Goal: Transaction & Acquisition: Purchase product/service

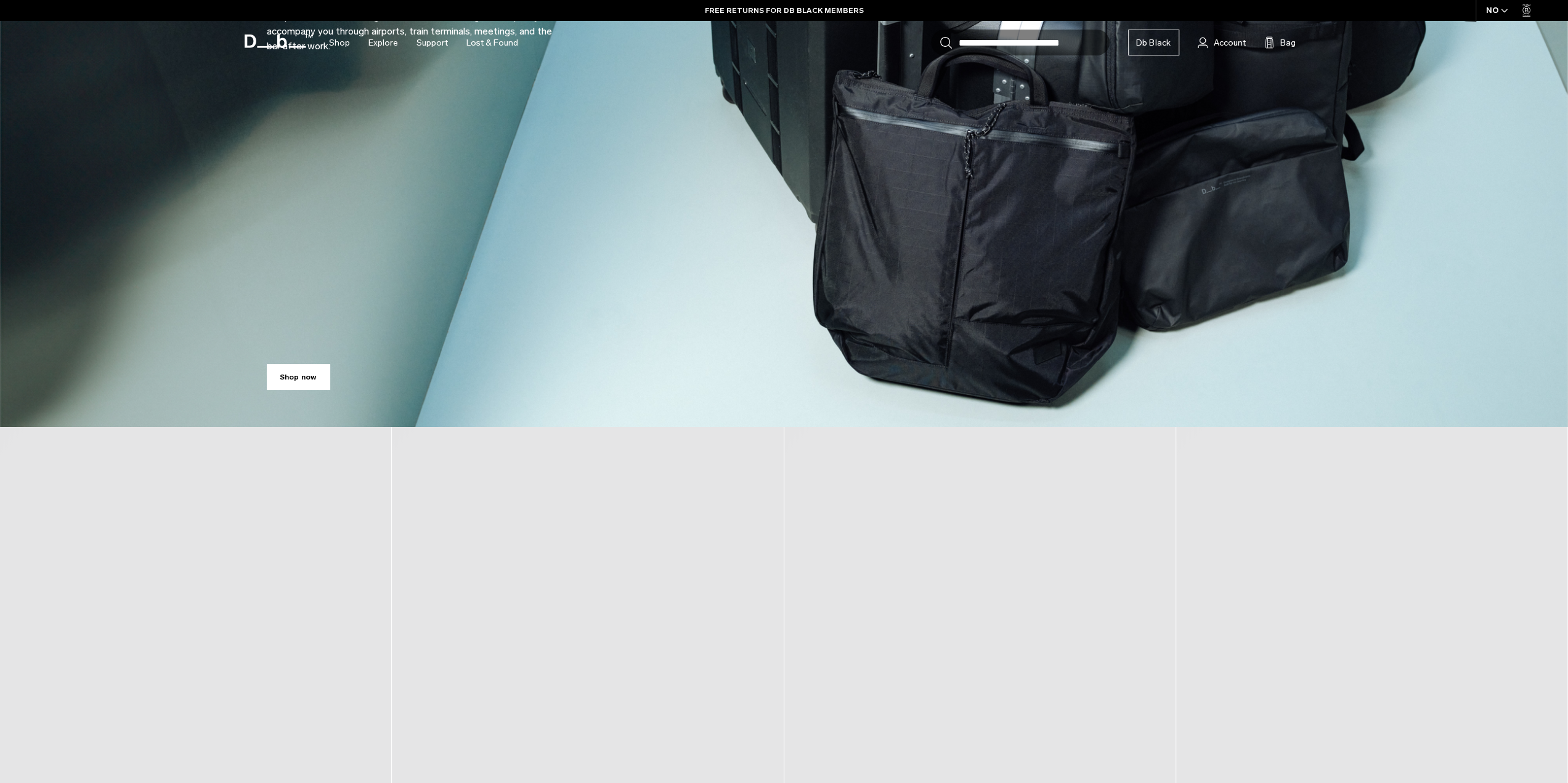
scroll to position [431, 0]
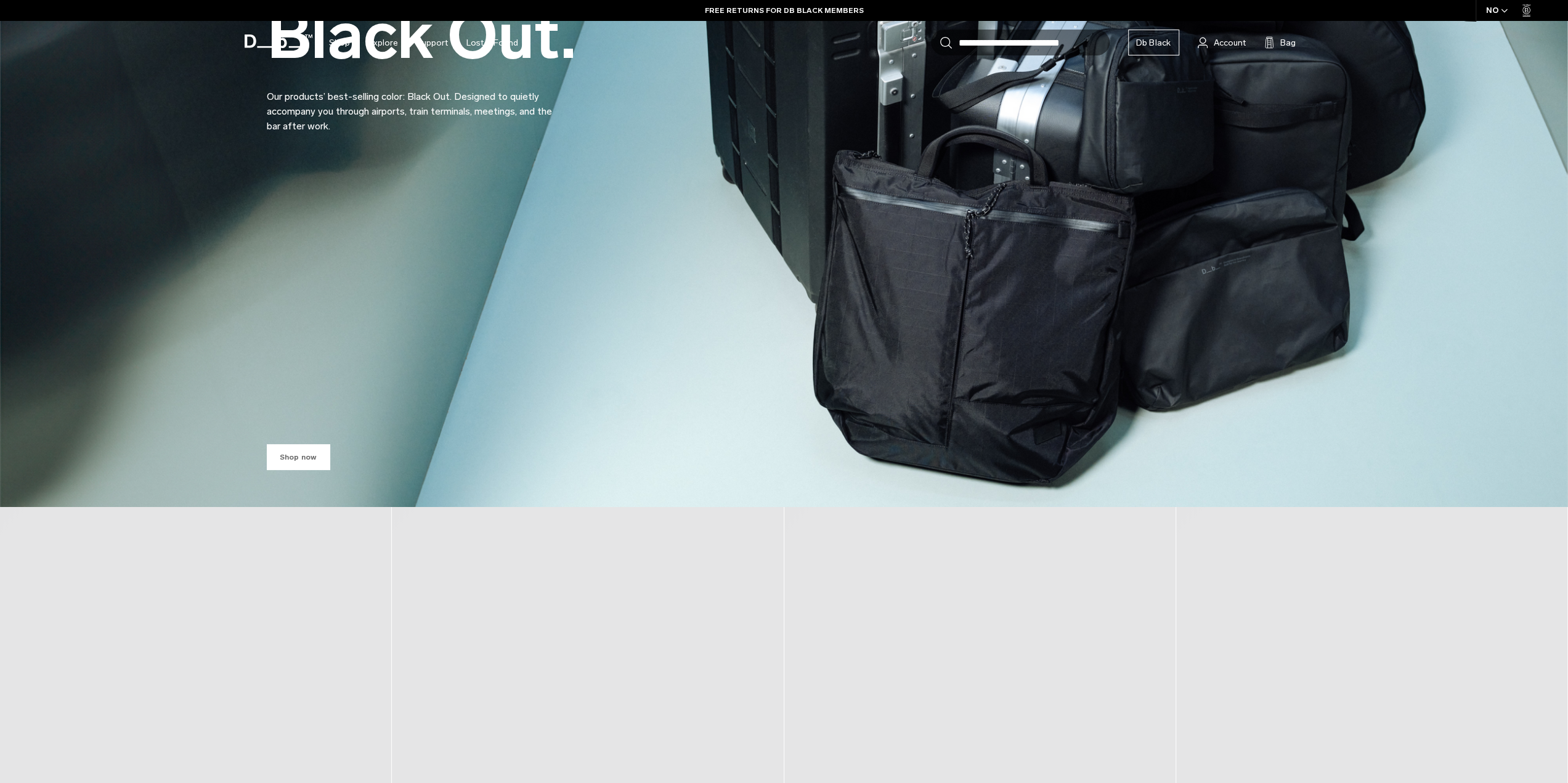
click at [319, 454] on link "Shop now" at bounding box center [298, 457] width 64 height 26
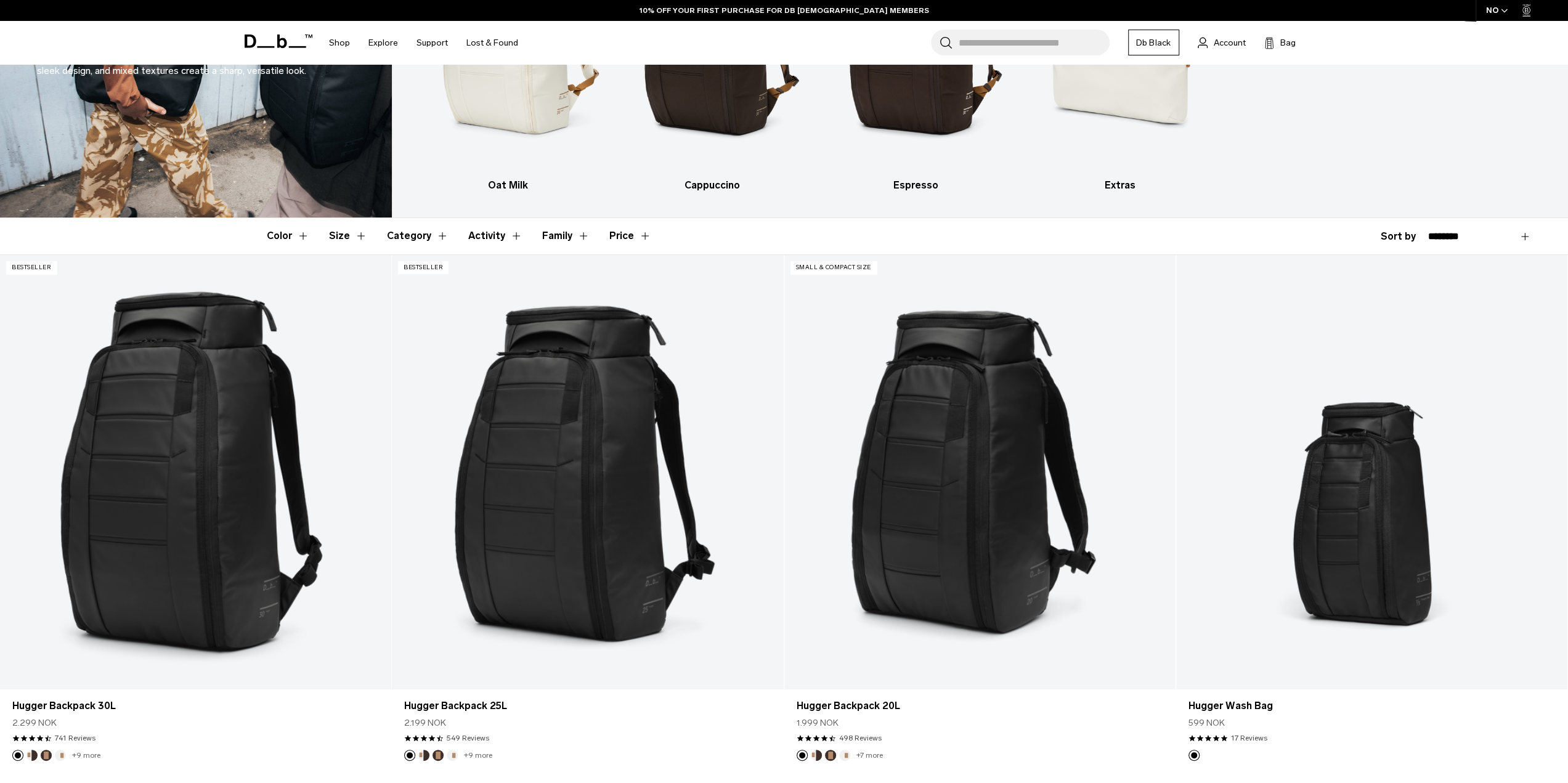
click at [1508, 12] on div "NO" at bounding box center [1497, 11] width 43 height 21
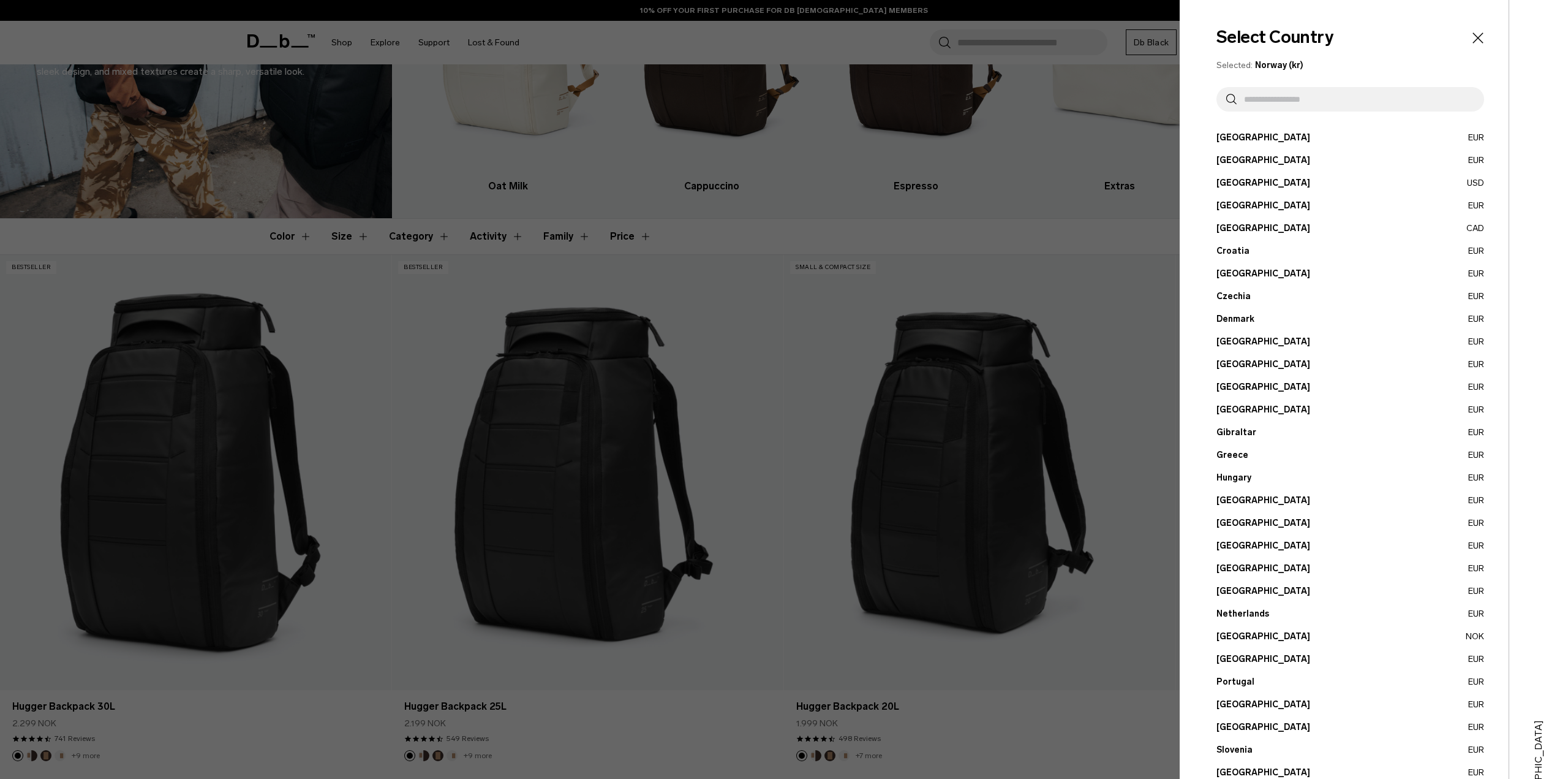
drag, startPoint x: 1224, startPoint y: 180, endPoint x: 1269, endPoint y: 116, distance: 78.2
click at [1269, 116] on div "Select Country Selected: Norway (kr) Austria EUR Belgium EUR Brazil USD" at bounding box center [1344, 452] width 329 height 904
click at [1281, 106] on input "text" at bounding box center [1355, 99] width 237 height 25
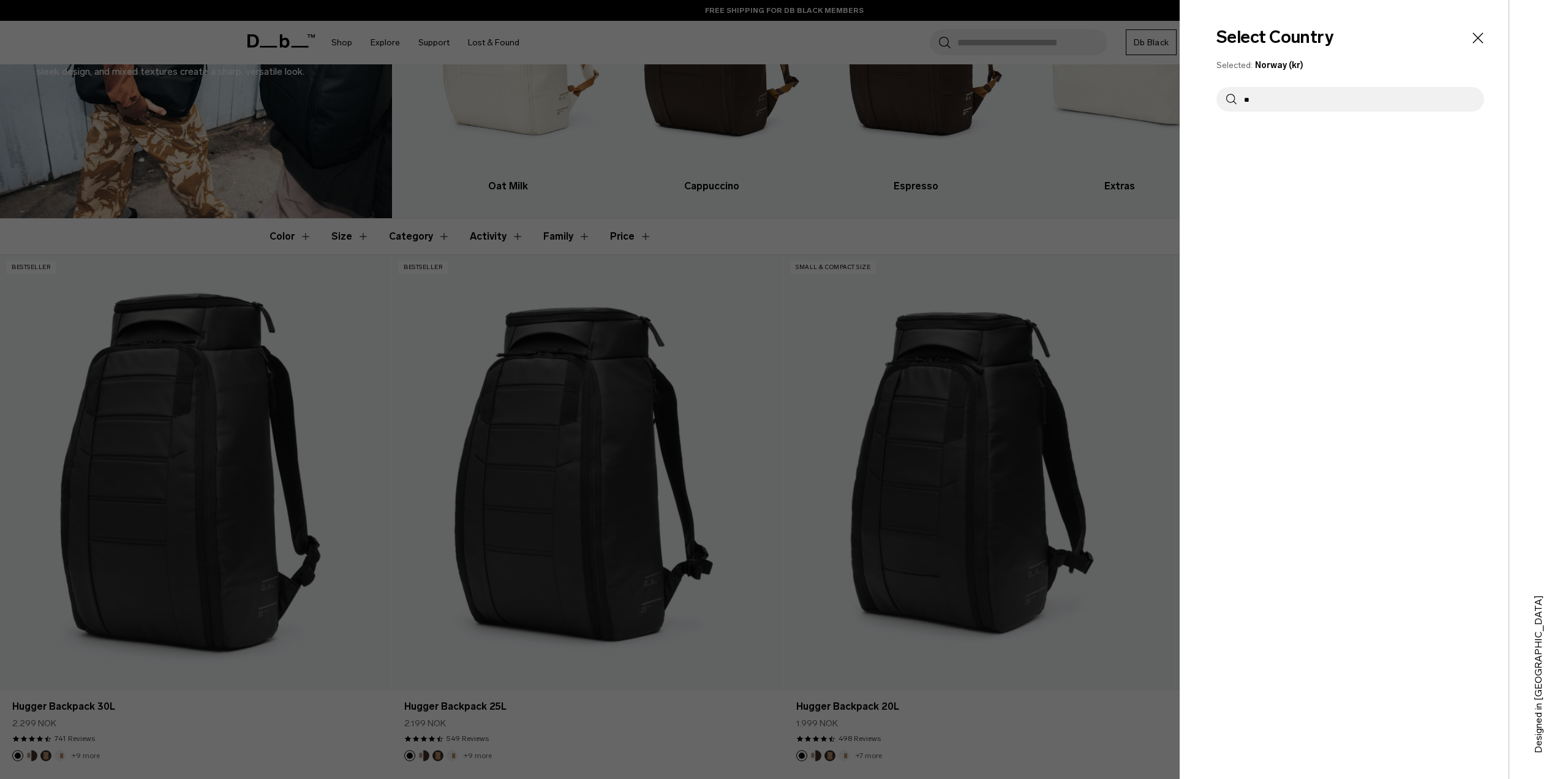
type input "*"
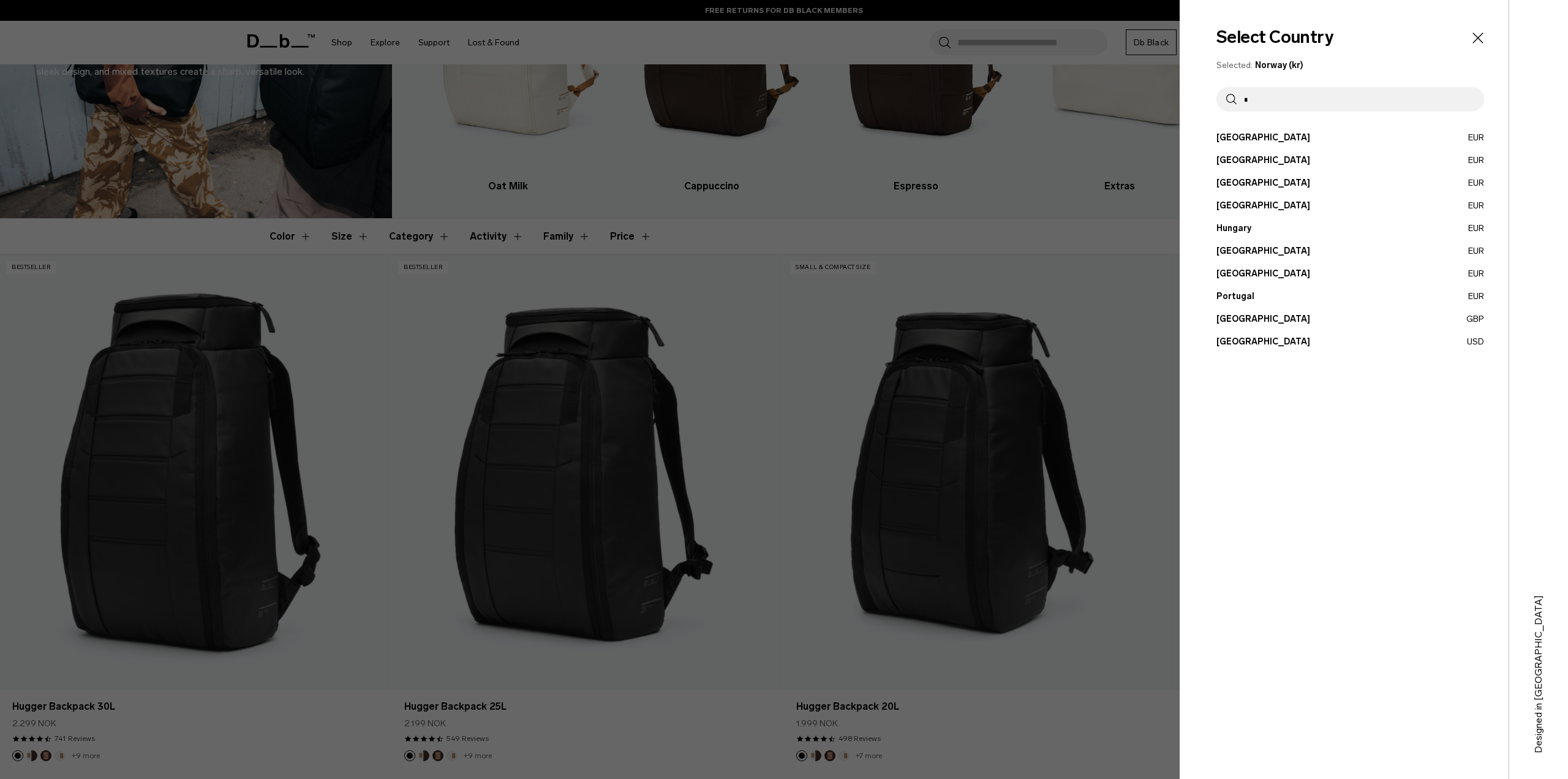
type input "*"
click at [1249, 345] on button "United States USD" at bounding box center [1350, 341] width 268 height 13
click at [1253, 343] on button "United States USD" at bounding box center [1350, 341] width 268 height 13
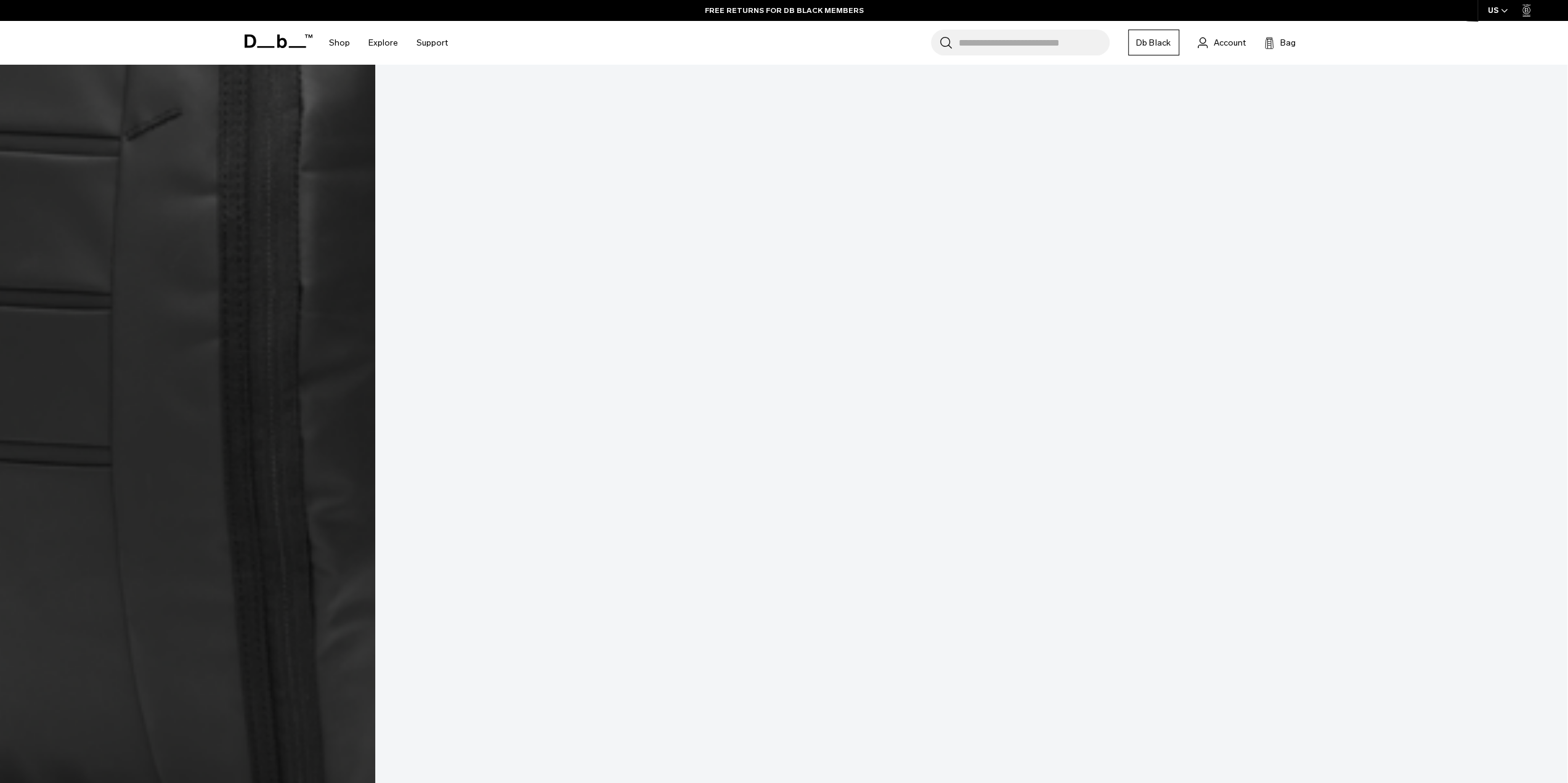
scroll to position [3388, 0]
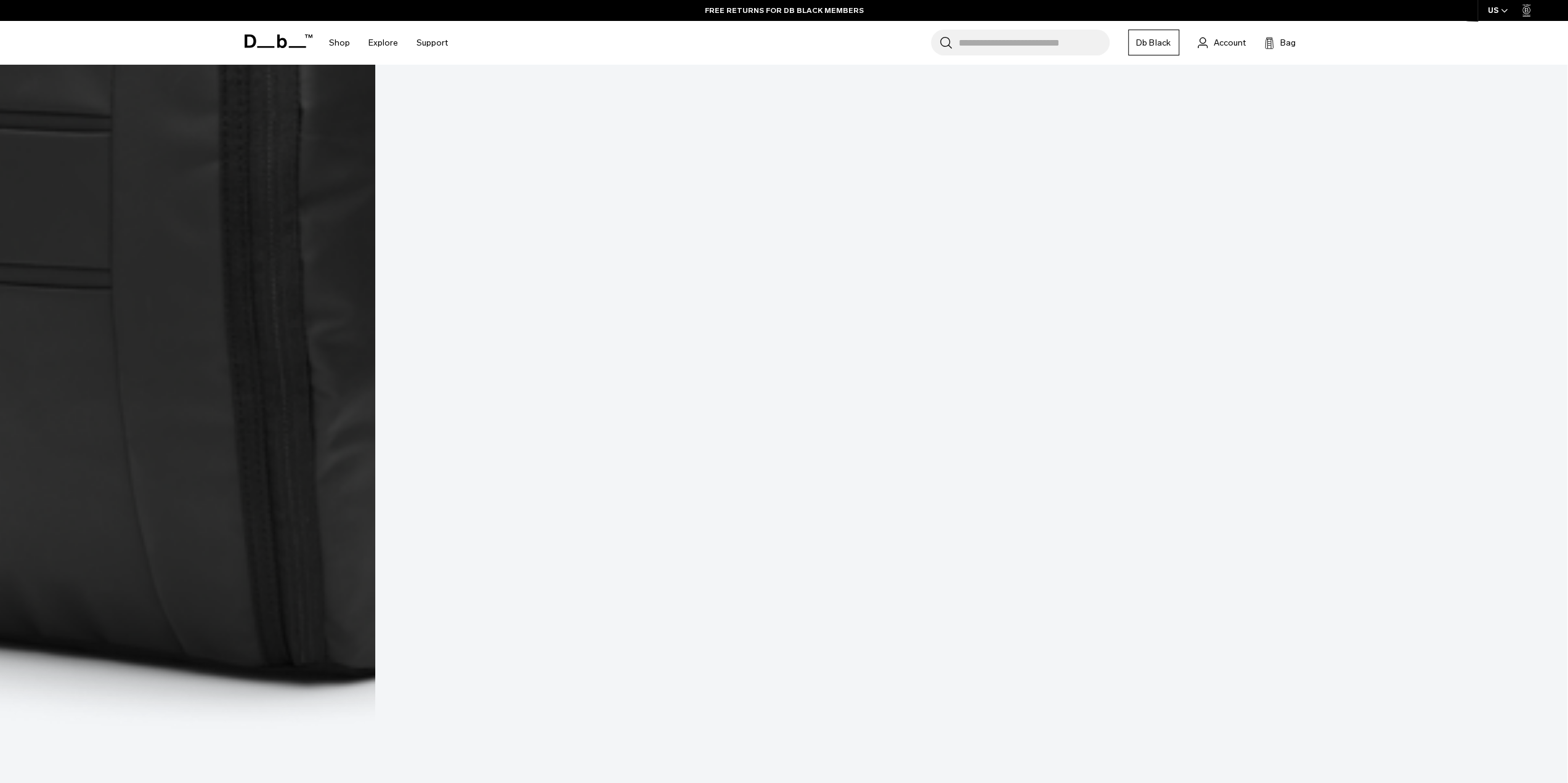
drag, startPoint x: 366, startPoint y: 181, endPoint x: 247, endPoint y: 740, distance: 571.5
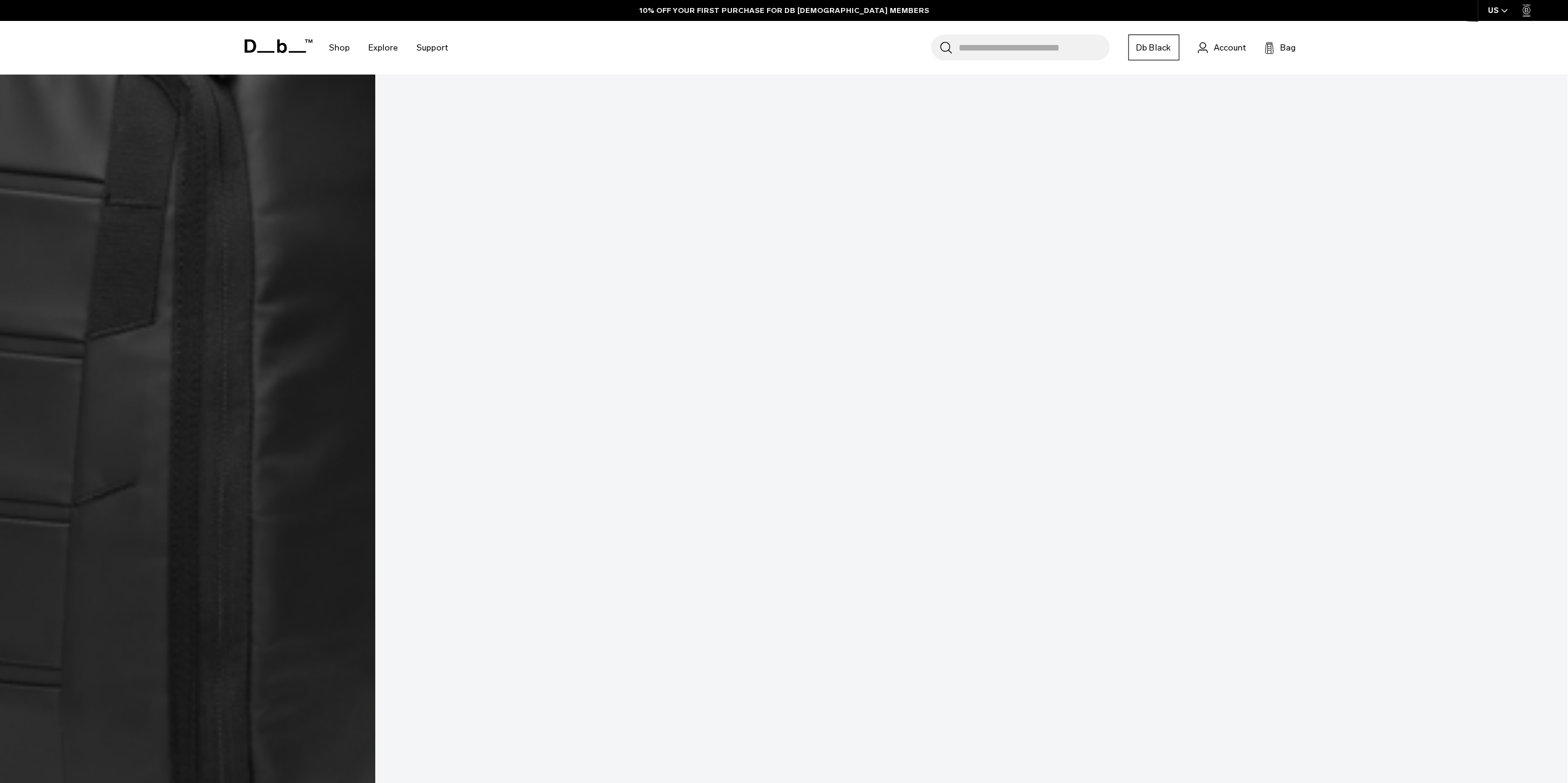
scroll to position [6629, 0]
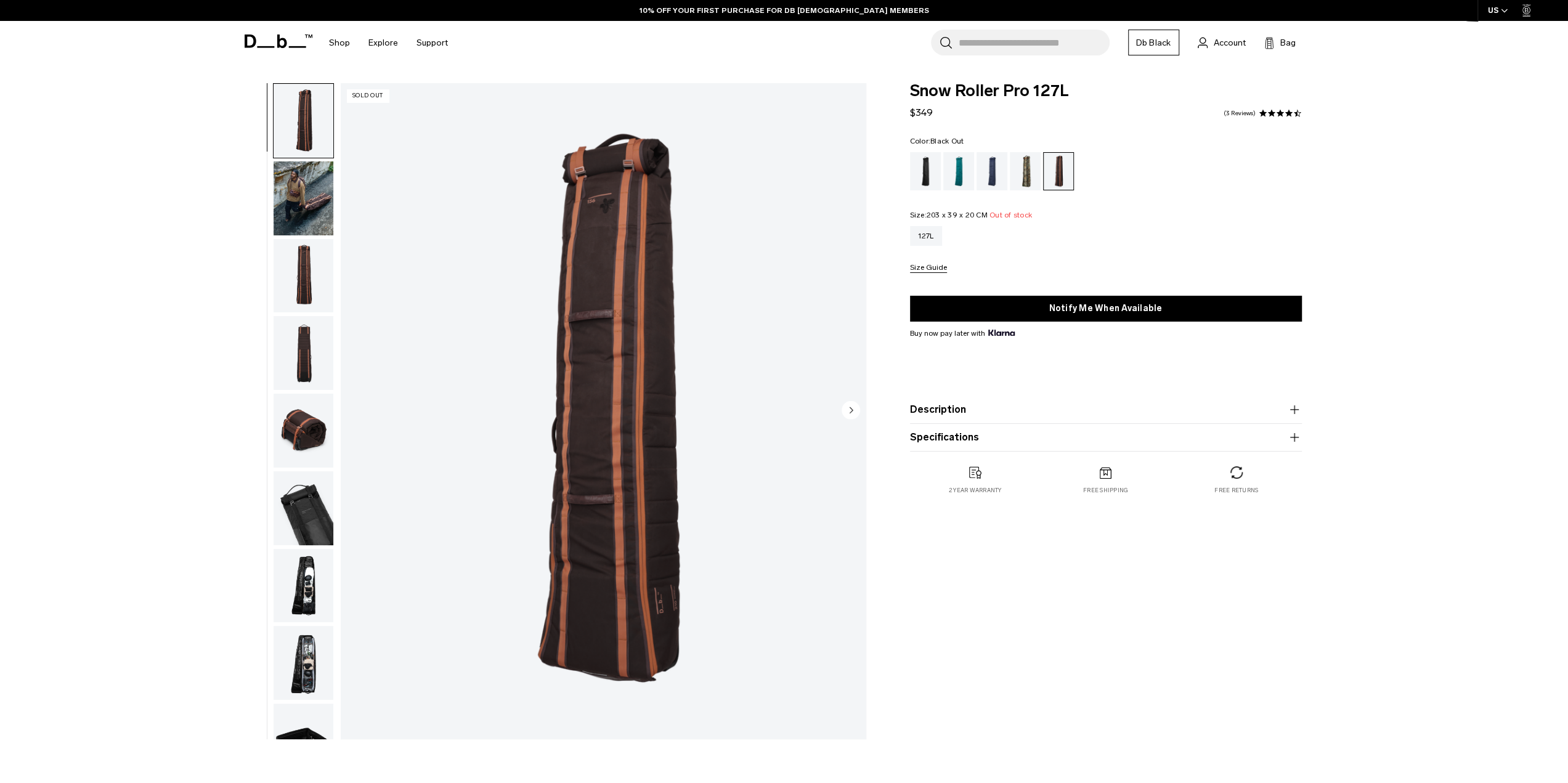
click at [926, 176] on div "Black Out" at bounding box center [926, 171] width 31 height 38
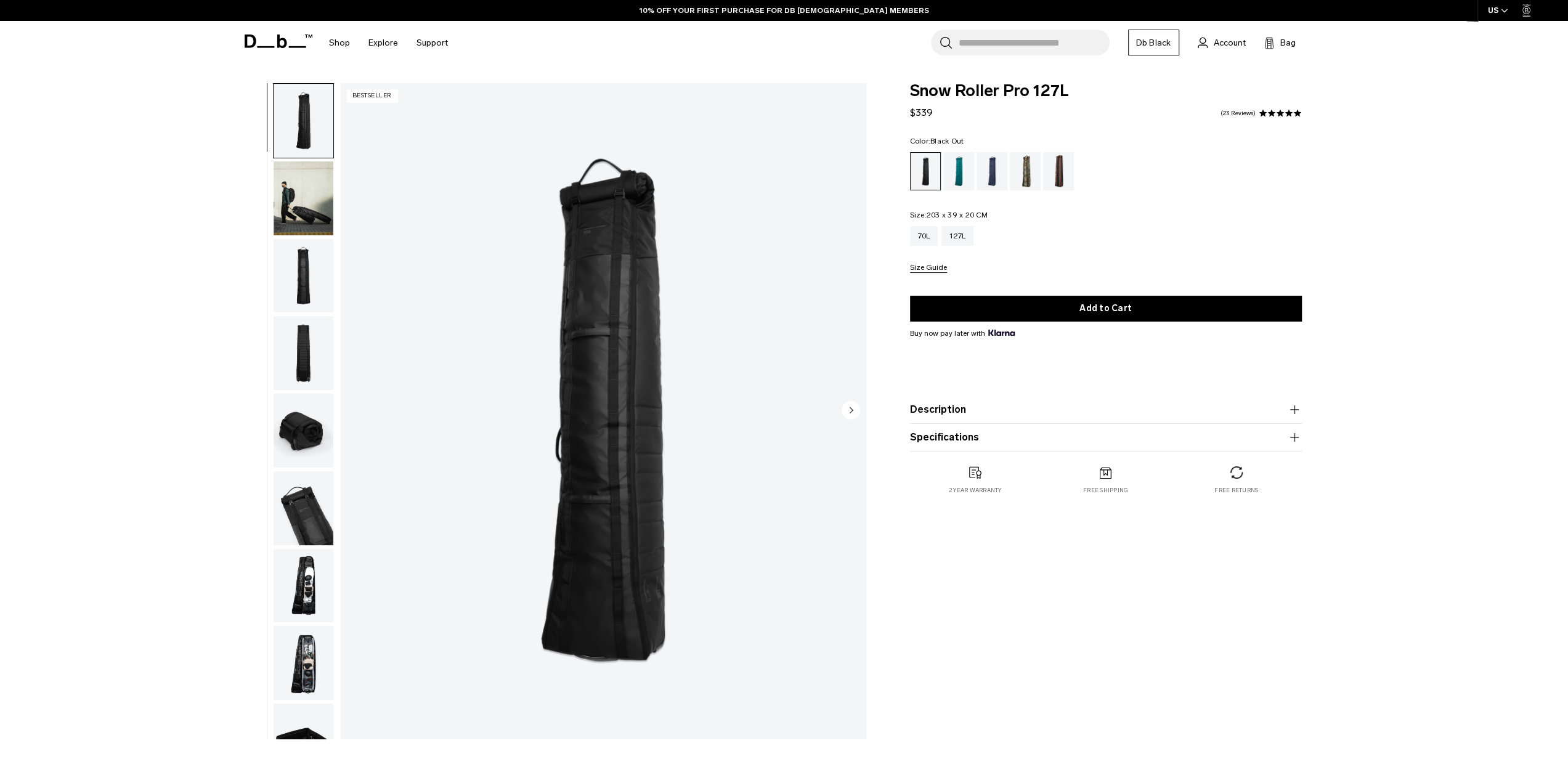
click at [299, 194] on img "button" at bounding box center [303, 198] width 60 height 74
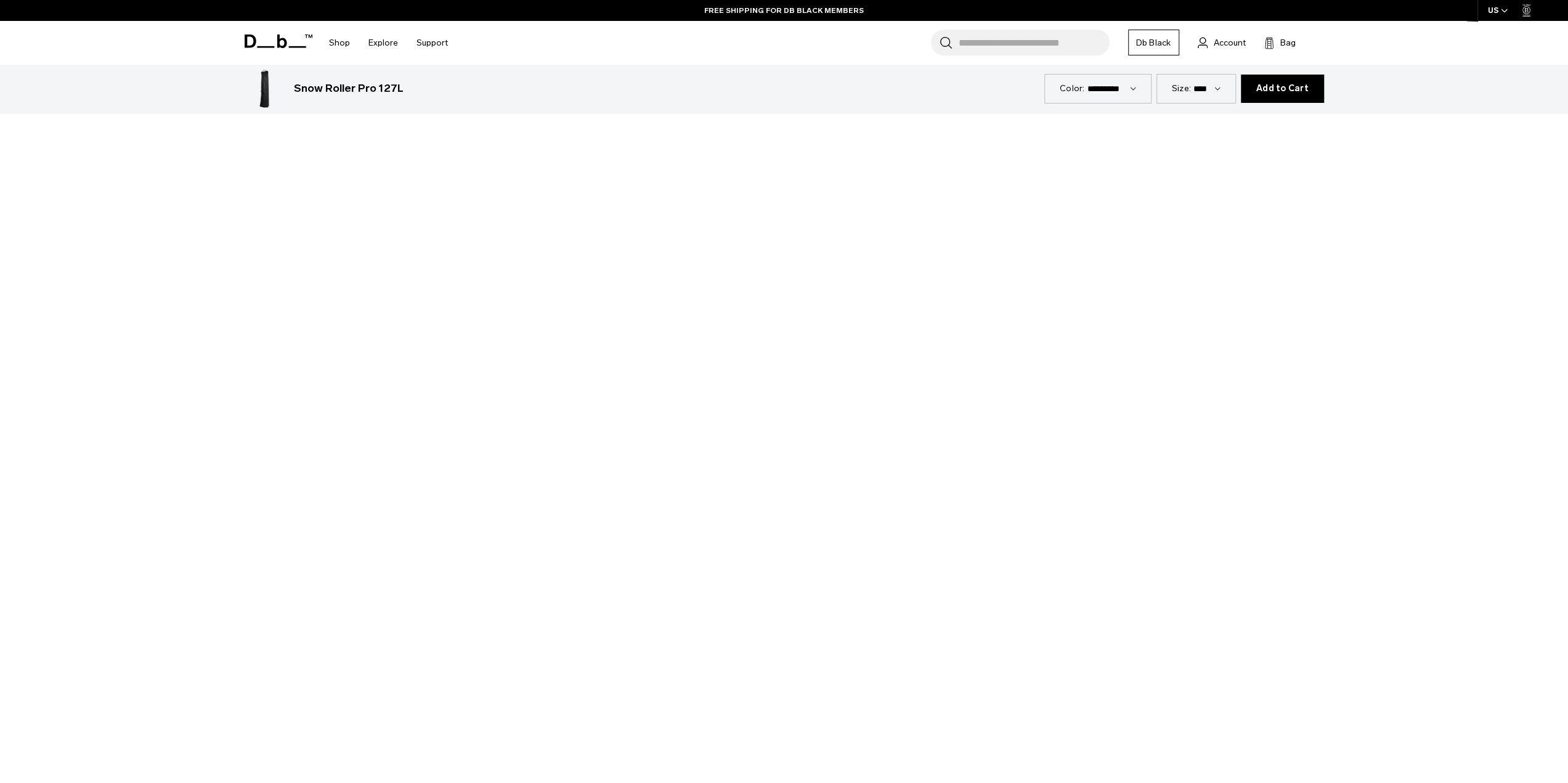
scroll to position [862, 0]
click at [607, 446] on div at bounding box center [784, 426] width 1568 height 882
